Goal: Transaction & Acquisition: Obtain resource

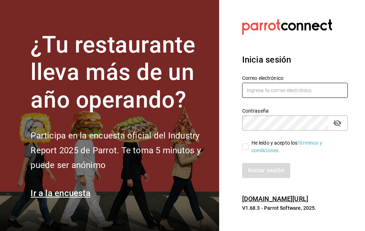
type input "[EMAIL_ADDRESS][DOMAIN_NAME]"
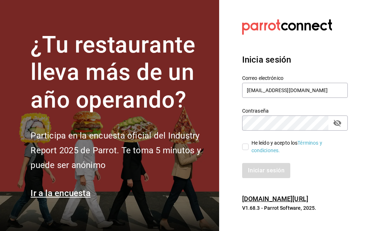
click at [338, 125] on icon "passwordField" at bounding box center [337, 123] width 8 height 7
click at [247, 146] on input "He leído y acepto los Términos y condiciones." at bounding box center [245, 146] width 6 height 6
checkbox input "true"
click at [257, 168] on button "Iniciar sesión" at bounding box center [266, 170] width 49 height 15
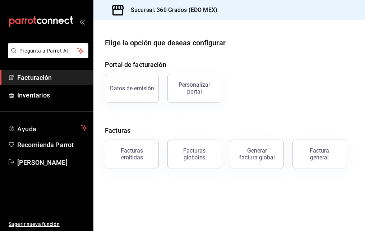
click at [136, 157] on div "Facturas emitidas" at bounding box center [132, 154] width 45 height 14
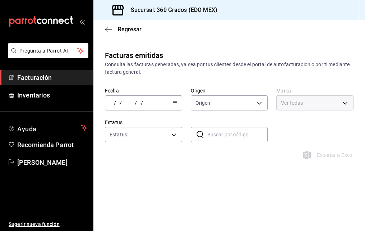
type input "ORDER_INVOICE,GENERAL_INVOICE"
type input "ACTIVE,PENDING_CANCELLATION,CANCELLED,PRE_CANCELLED"
type input "64470fbb-86f5-49f0-8469-f4da33cee7c2,68e228ad-f537-4e5a-8ef6-fbda4ada7cd4"
click at [113, 102] on input "number" at bounding box center [112, 103] width 4 height 6
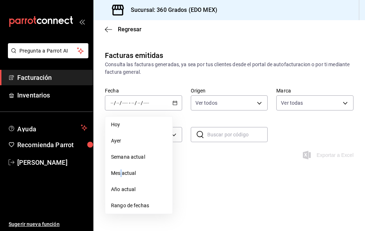
drag, startPoint x: 120, startPoint y: 171, endPoint x: 141, endPoint y: 167, distance: 21.3
click at [122, 171] on span "Mes actual" at bounding box center [139, 173] width 56 height 8
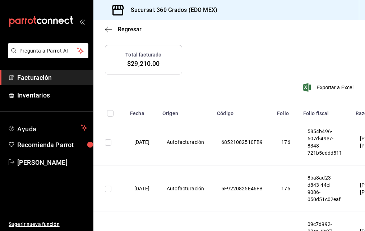
scroll to position [251, 0]
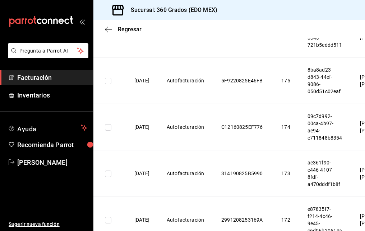
click at [351, 229] on th "e87835f7-f214-4c46-9e45-c6d06b20514a" at bounding box center [325, 219] width 52 height 46
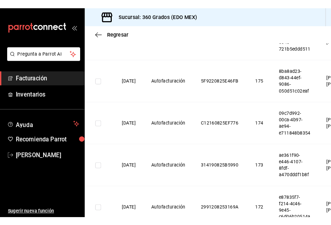
scroll to position [180, 0]
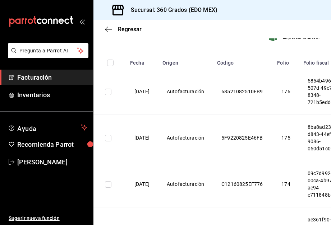
scroll to position [208, 0]
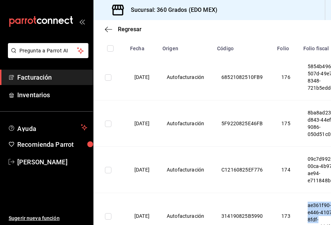
drag, startPoint x: 316, startPoint y: 225, endPoint x: 302, endPoint y: 225, distance: 14.0
click at [303, 225] on html "Pregunta a Parrot AI Facturación Inventarios Ayuda Recomienda Parrot Margarita …" at bounding box center [165, 112] width 331 height 225
drag, startPoint x: 302, startPoint y: 225, endPoint x: 280, endPoint y: 224, distance: 21.5
click at [273, 224] on th "314190825B5990" at bounding box center [243, 216] width 60 height 46
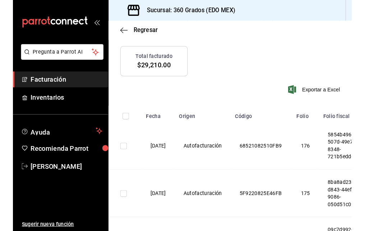
scroll to position [180, 0]
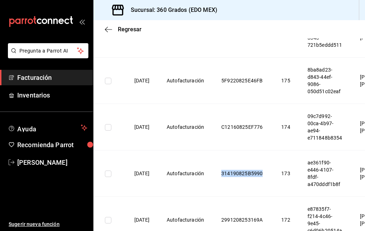
scroll to position [287, 0]
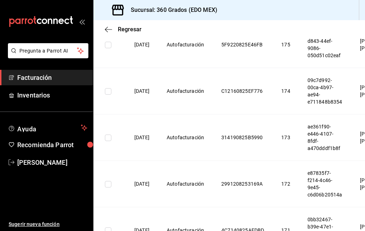
drag, startPoint x: 275, startPoint y: 71, endPoint x: 222, endPoint y: 84, distance: 54.8
drag, startPoint x: 222, startPoint y: 84, endPoint x: 265, endPoint y: 74, distance: 44.6
click at [265, 74] on th "C12160825EF776" at bounding box center [243, 91] width 60 height 46
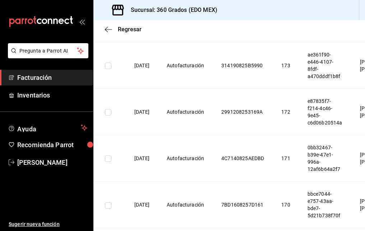
scroll to position [467, 0]
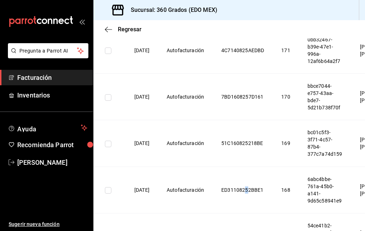
click at [259, 206] on th "ED31108252BBE1" at bounding box center [243, 189] width 60 height 46
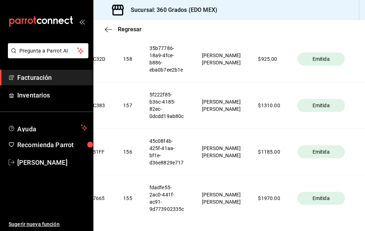
scroll to position [0, 172]
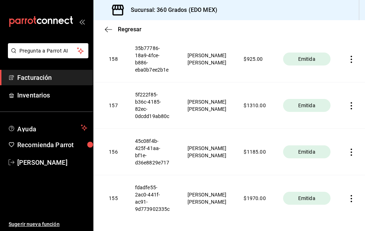
click at [351, 58] on icon "button" at bounding box center [351, 59] width 7 height 7
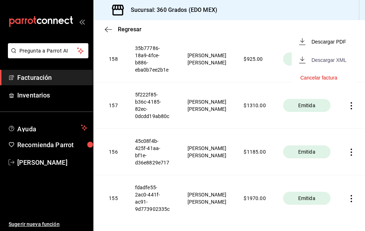
click at [316, 62] on div "Descargar XML" at bounding box center [328, 60] width 35 height 6
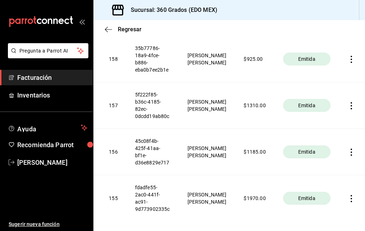
click at [351, 60] on icon "button" at bounding box center [350, 59] width 1 height 7
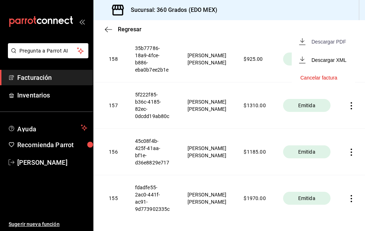
click at [321, 42] on div "Descargar PDF" at bounding box center [328, 42] width 34 height 6
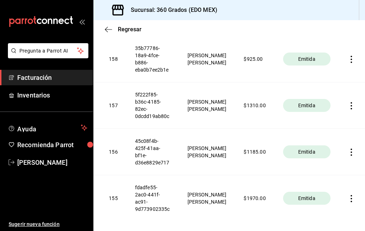
scroll to position [1082, 0]
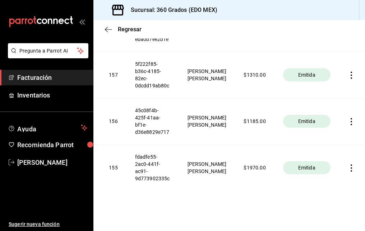
click at [80, 20] on icon "open_drawer_menu" at bounding box center [82, 22] width 6 height 6
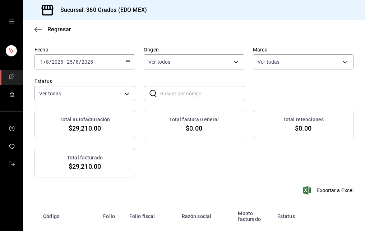
scroll to position [0, 0]
